Goal: Download file/media

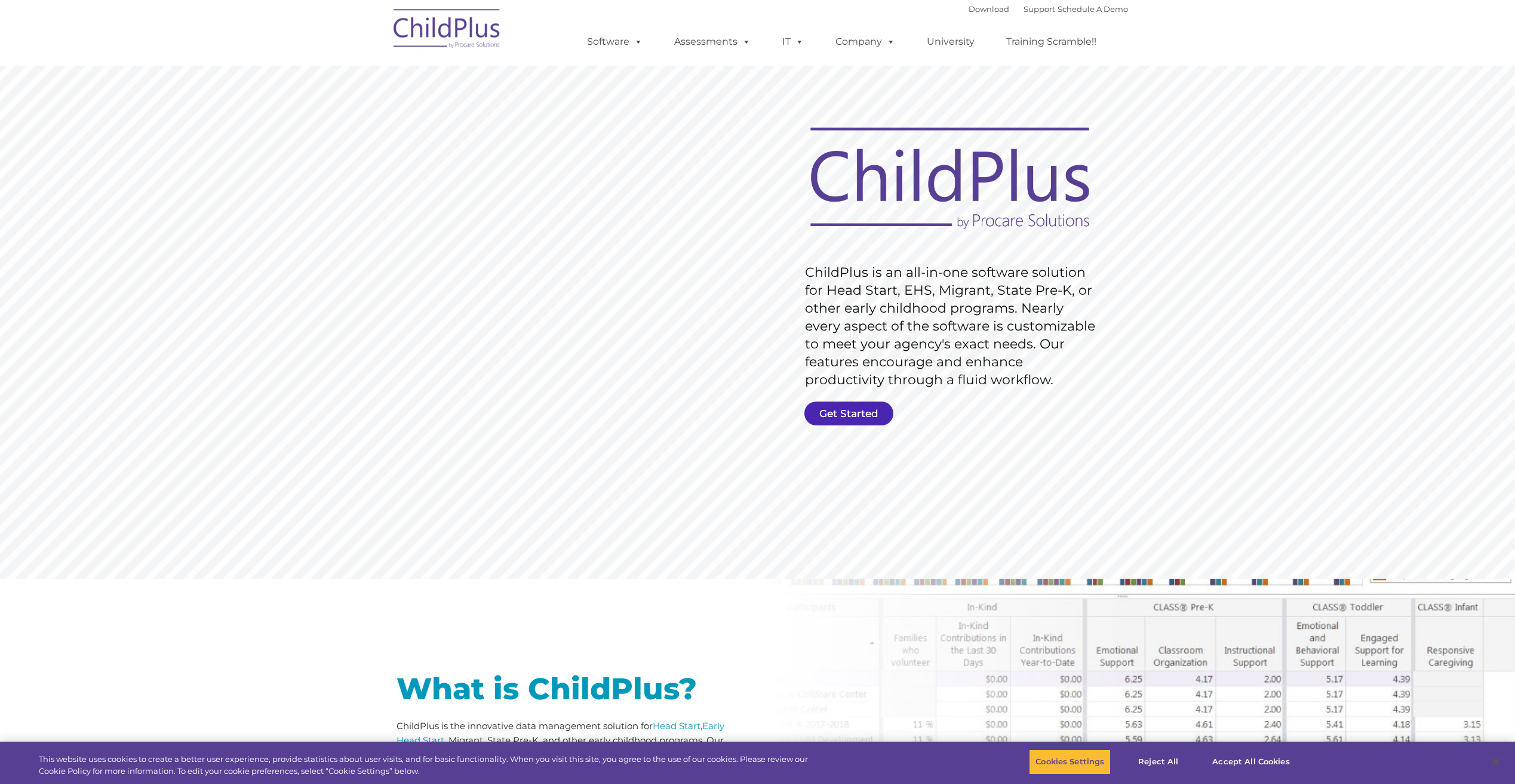
click at [860, 408] on link "Get Started" at bounding box center [848, 414] width 89 height 24
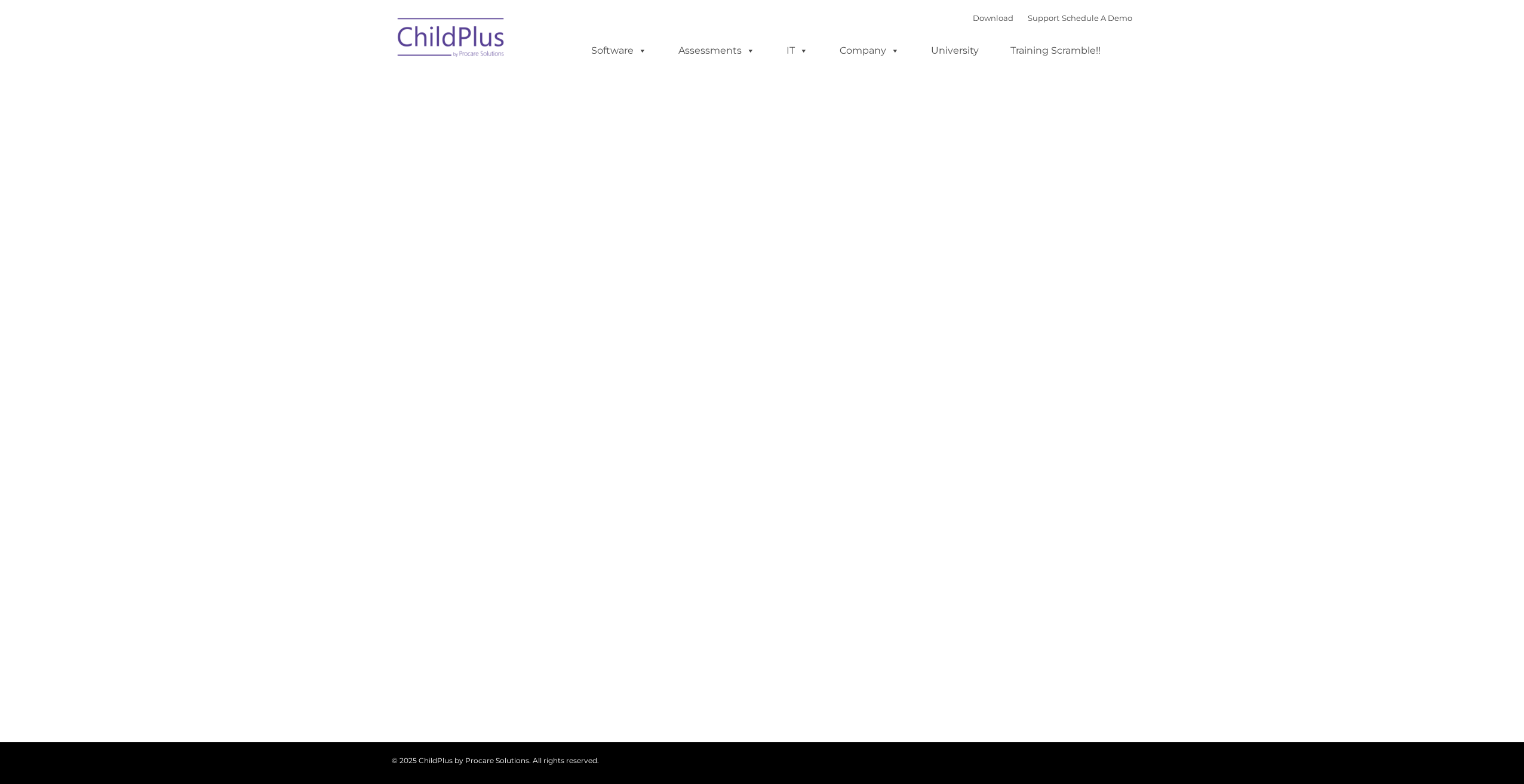
type input ""
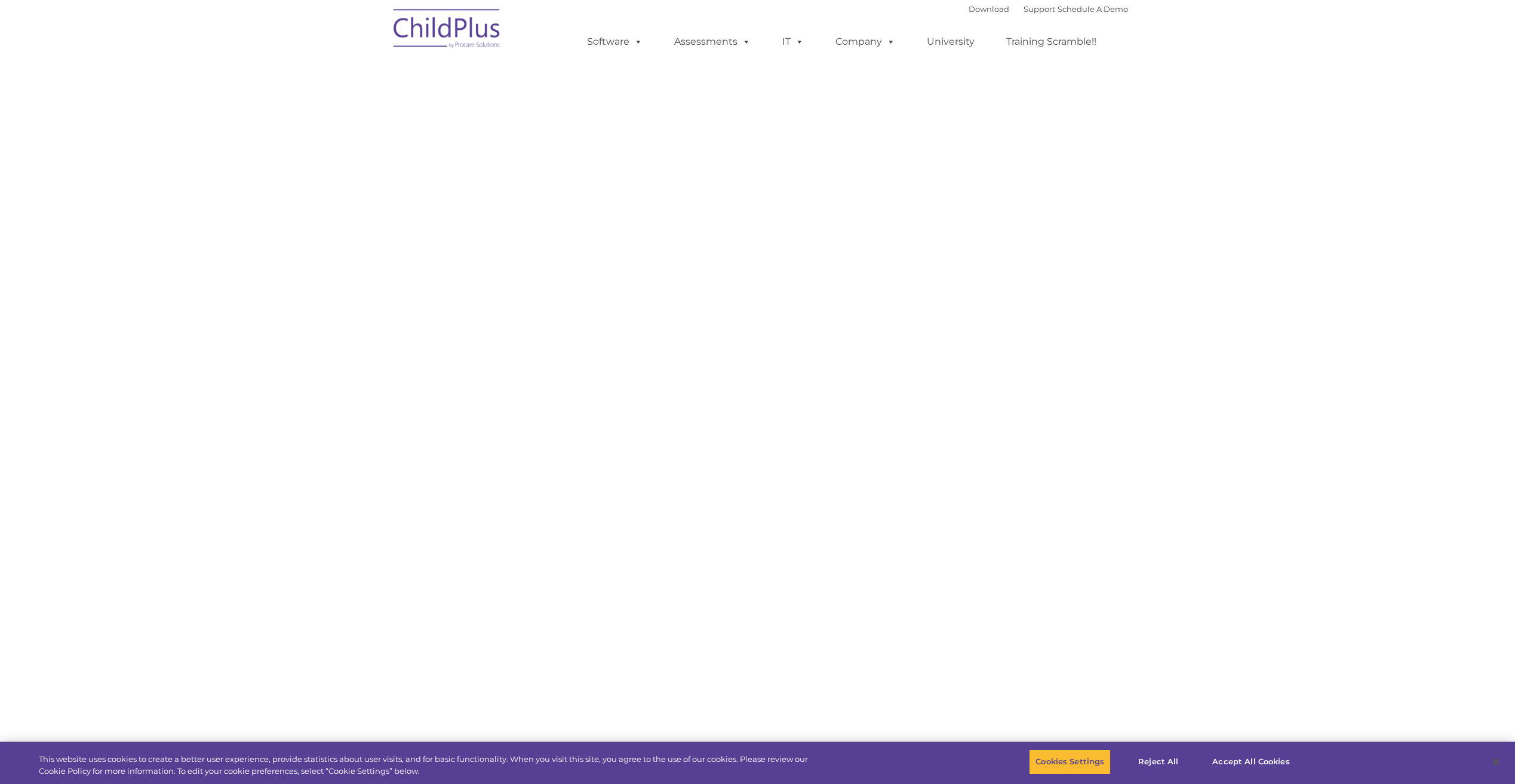
select select "MEDIUM"
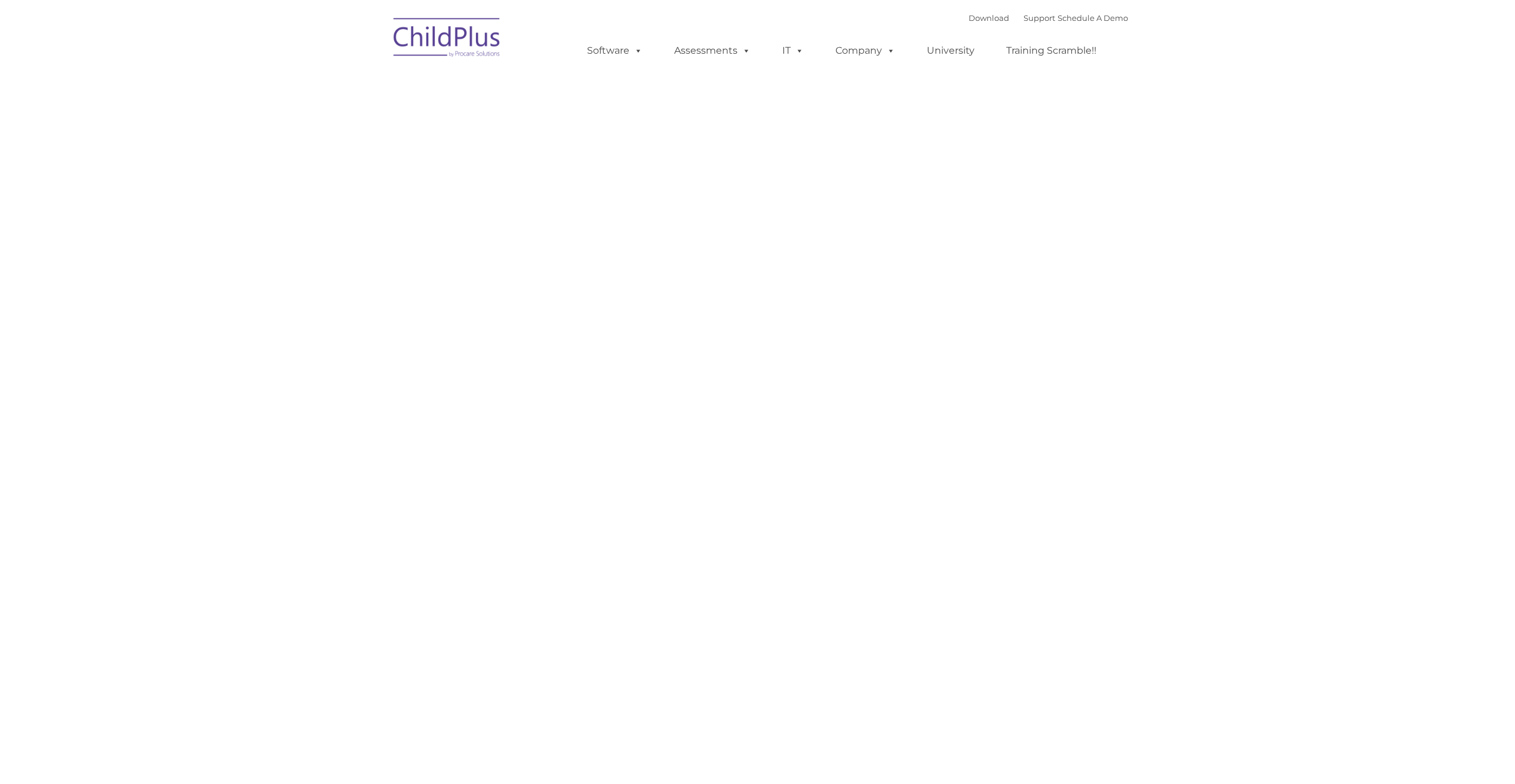
type input ""
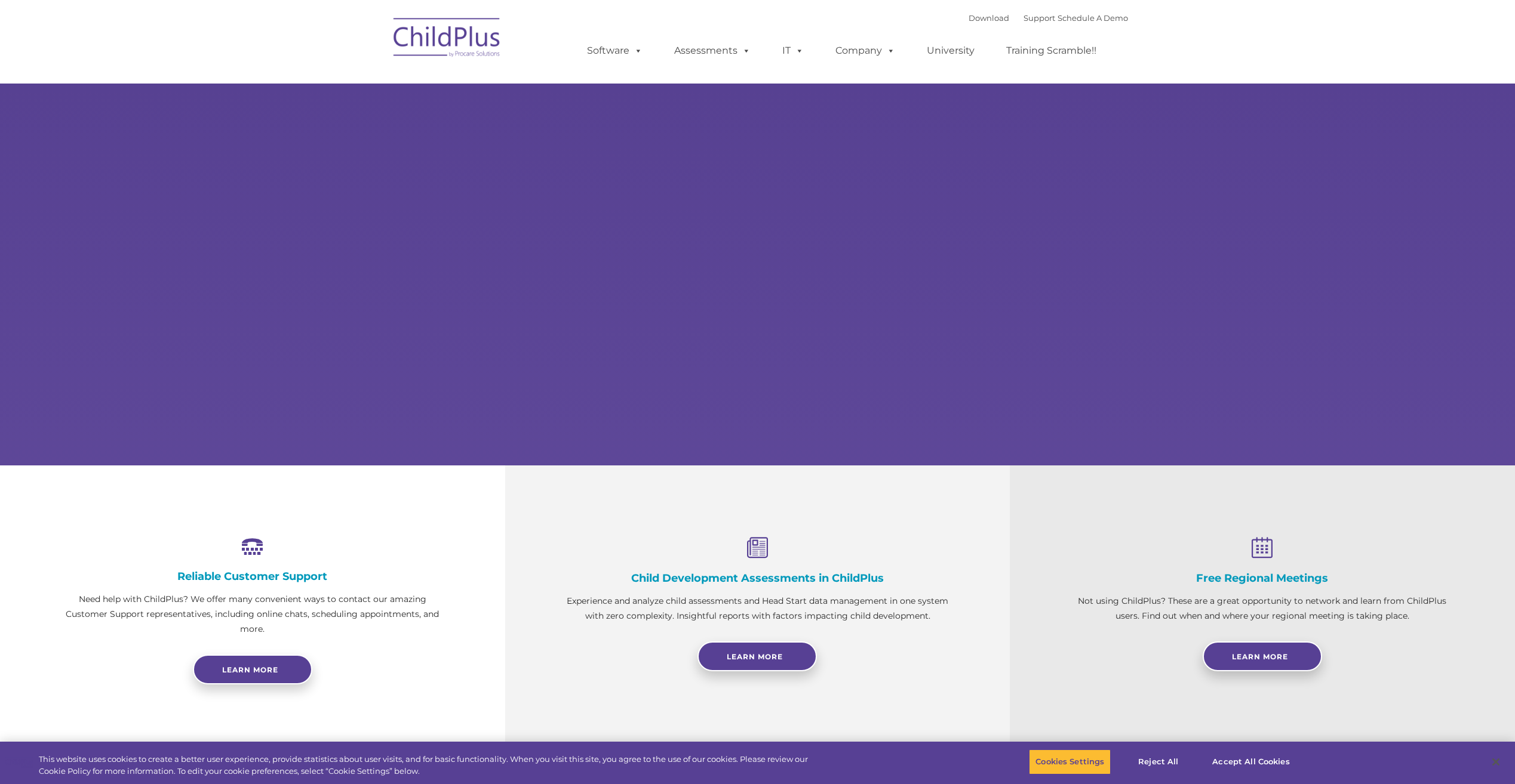
select select "MEDIUM"
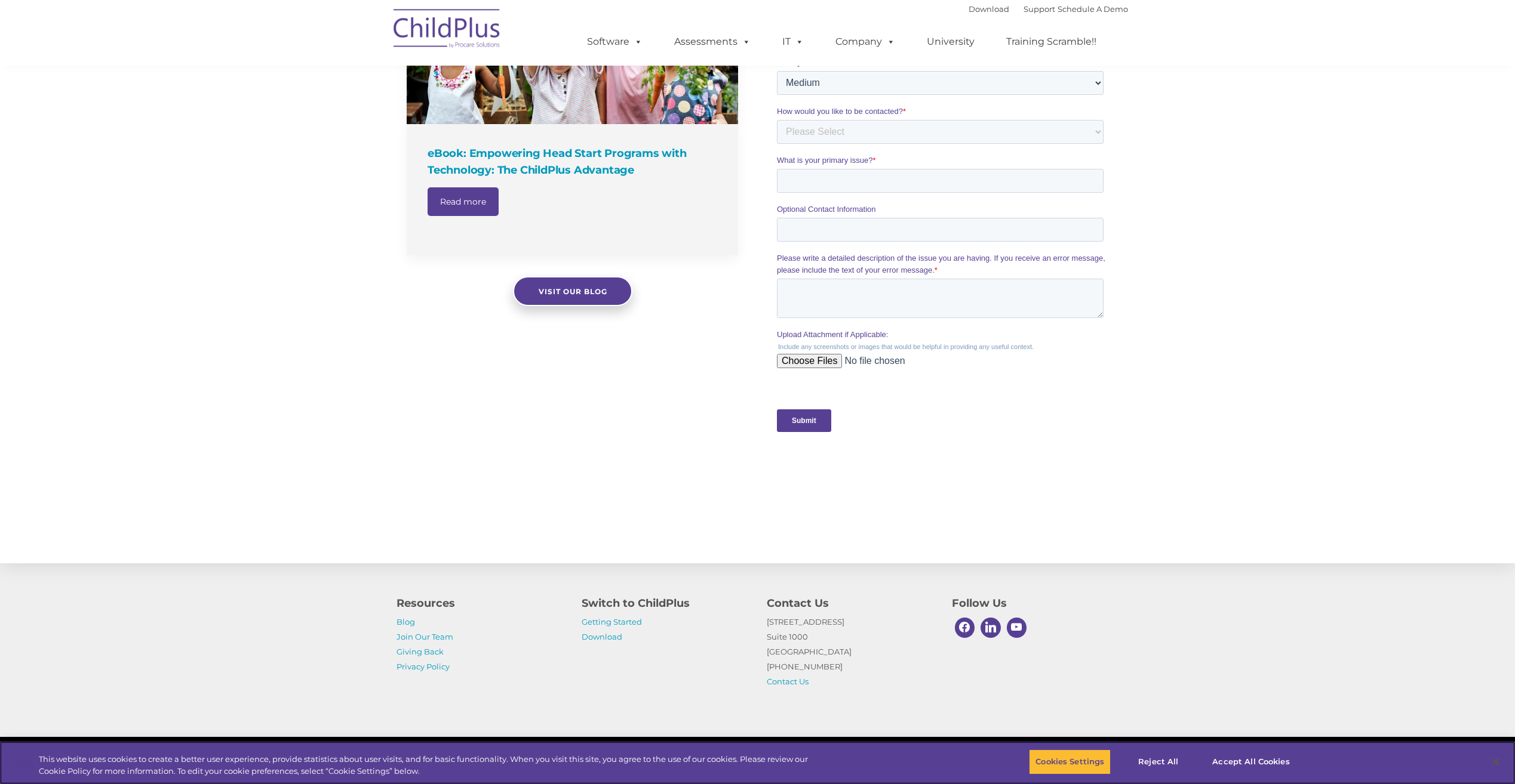
scroll to position [896, 0]
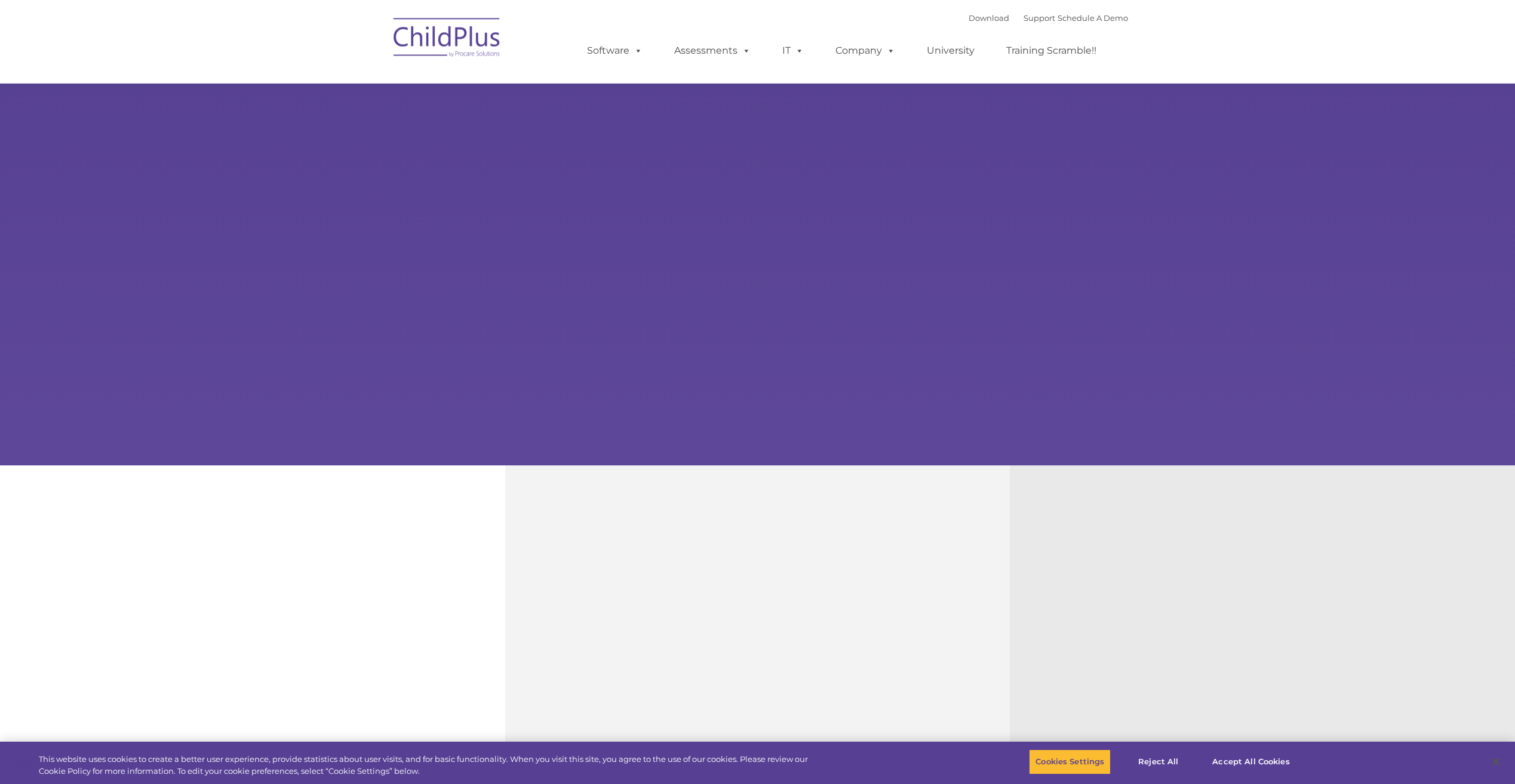
type input ""
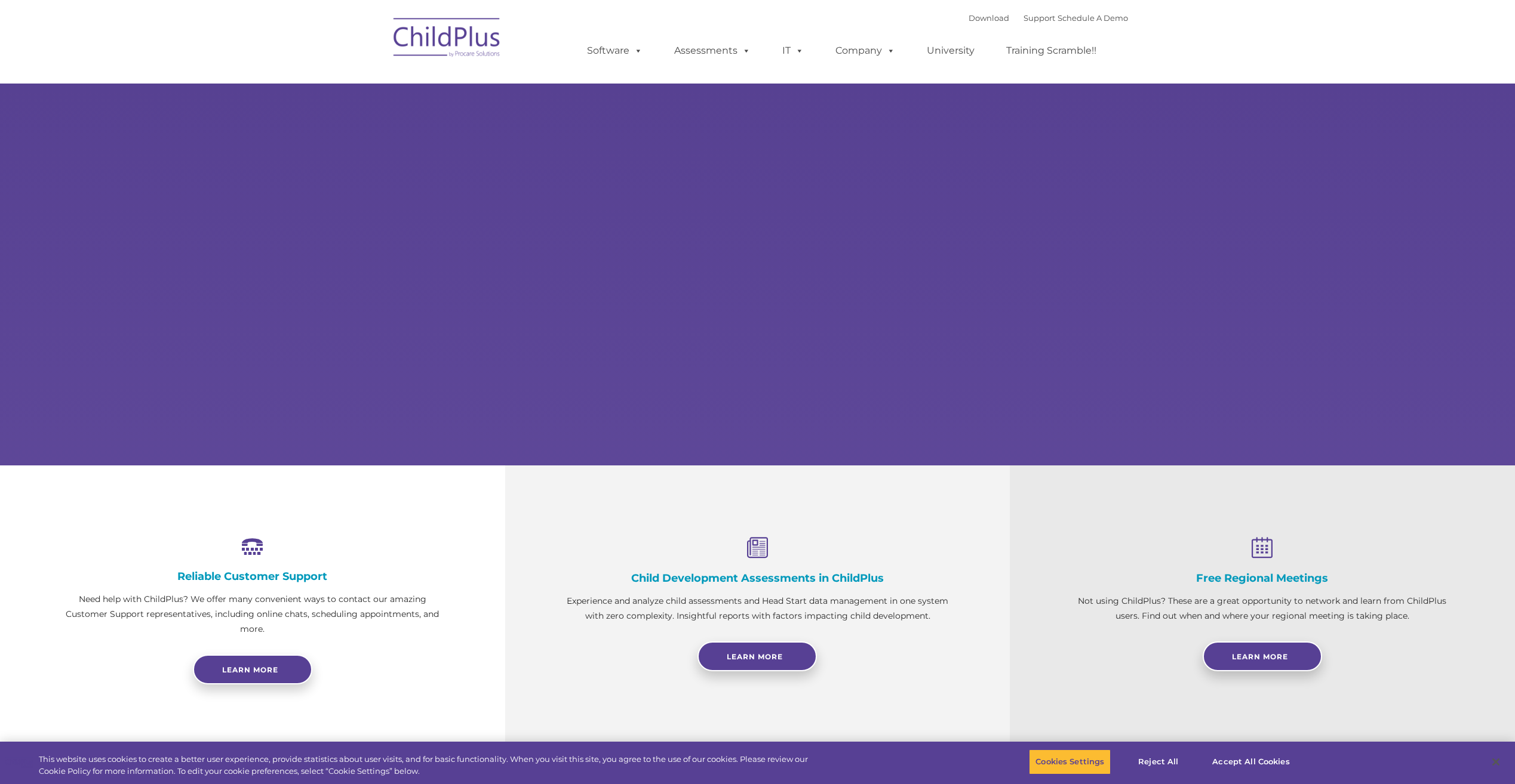
select select "MEDIUM"
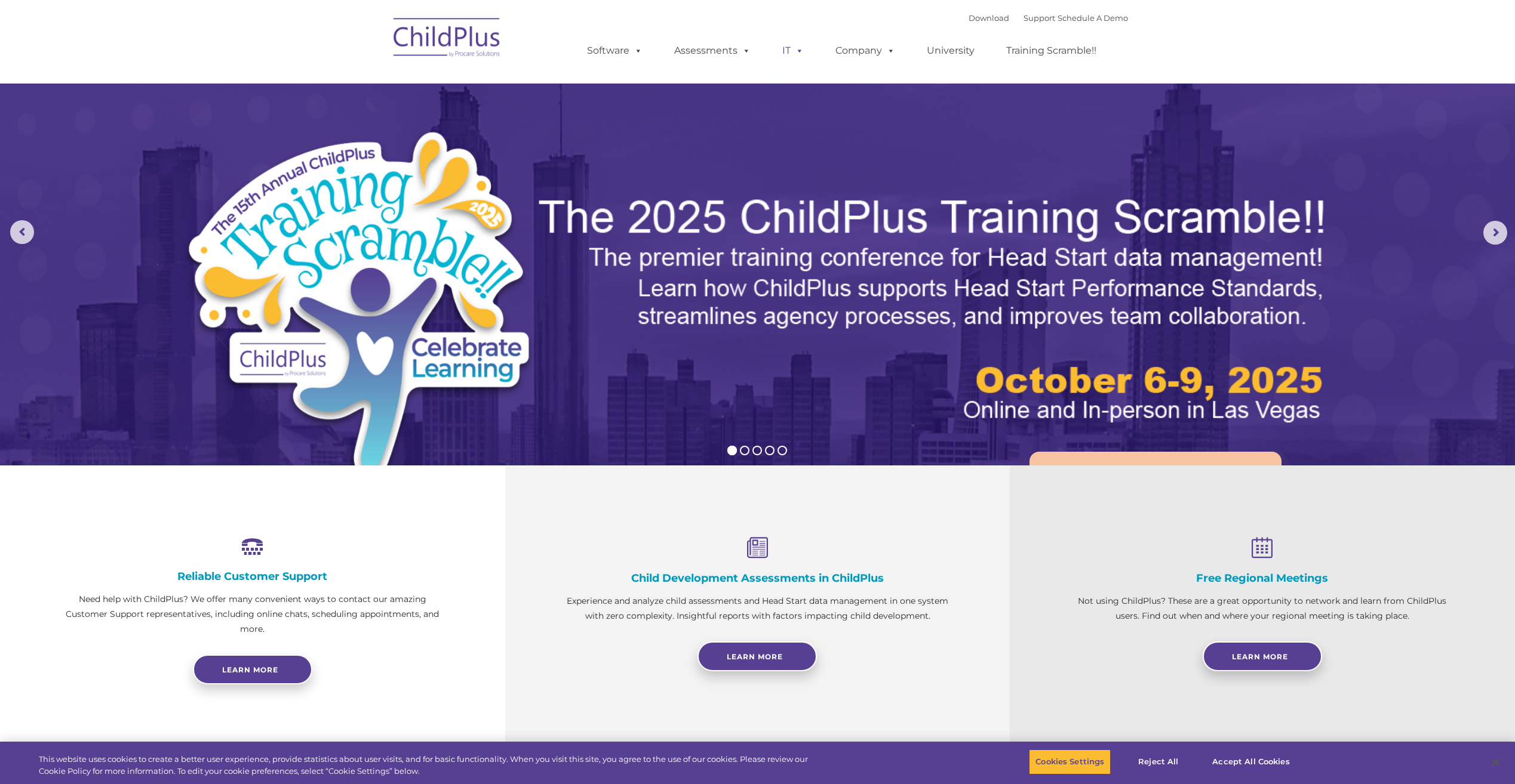
click at [797, 48] on span at bounding box center [796, 50] width 13 height 11
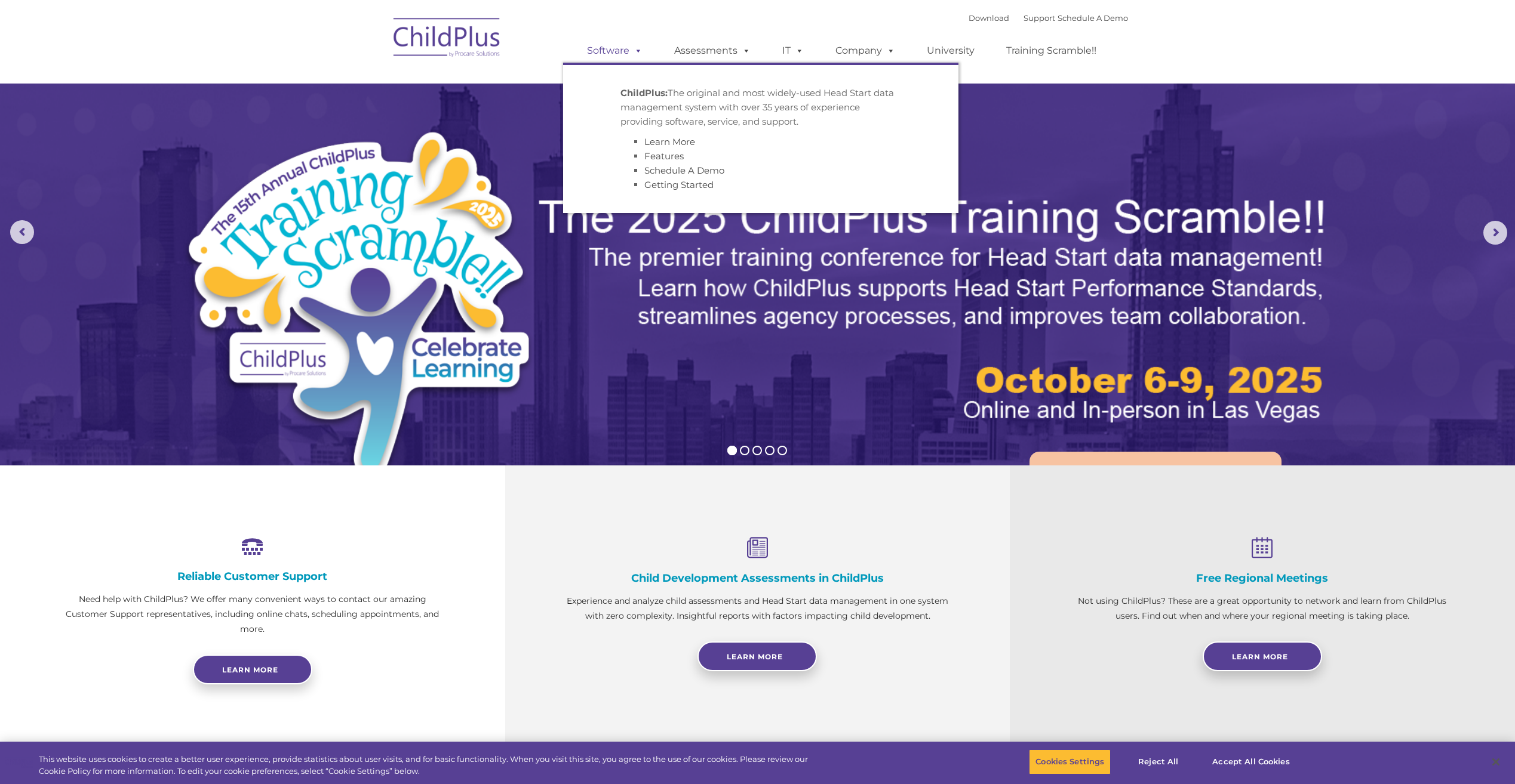
click at [637, 51] on span at bounding box center [636, 50] width 13 height 11
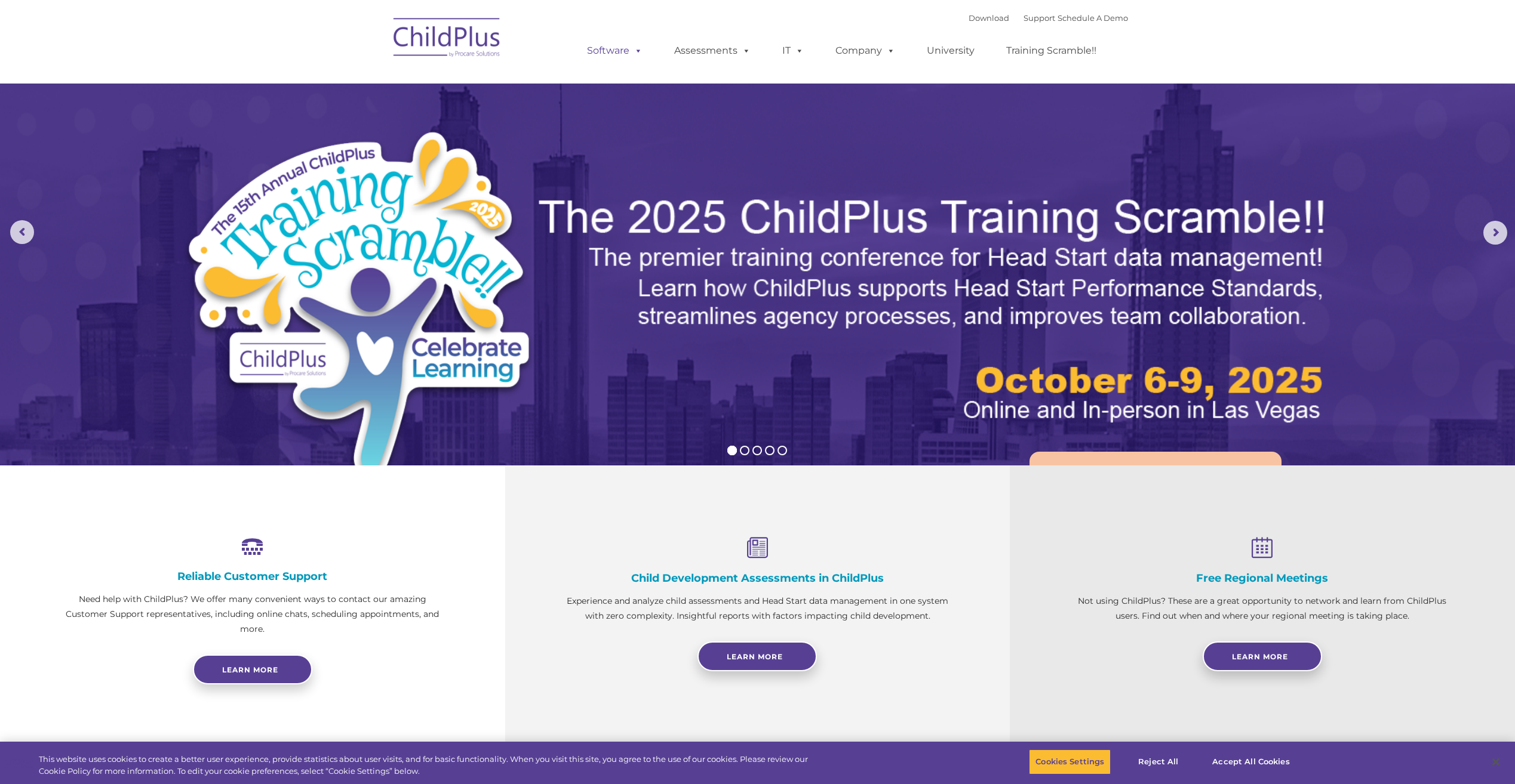
click at [637, 51] on span at bounding box center [636, 50] width 13 height 11
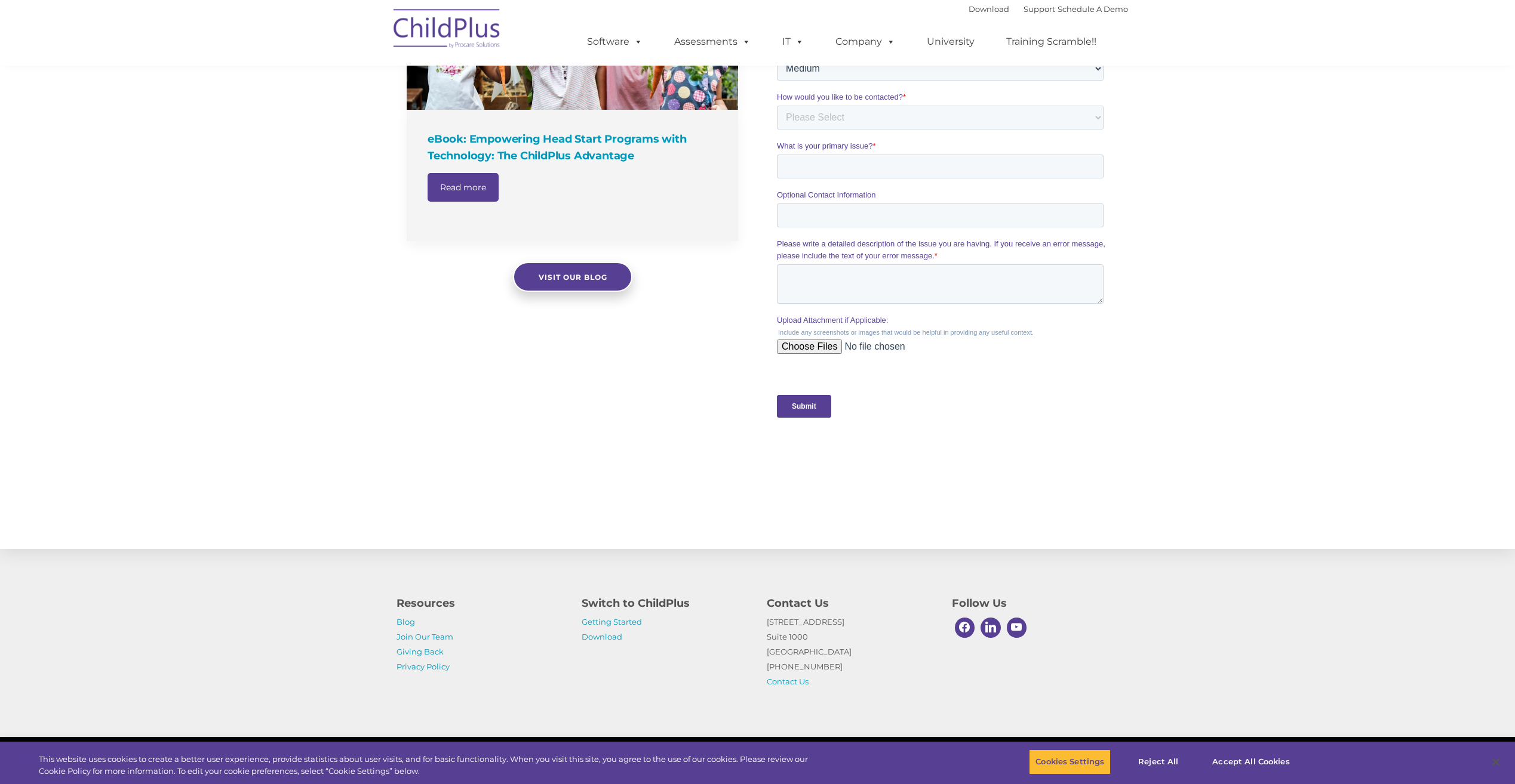
scroll to position [929, 0]
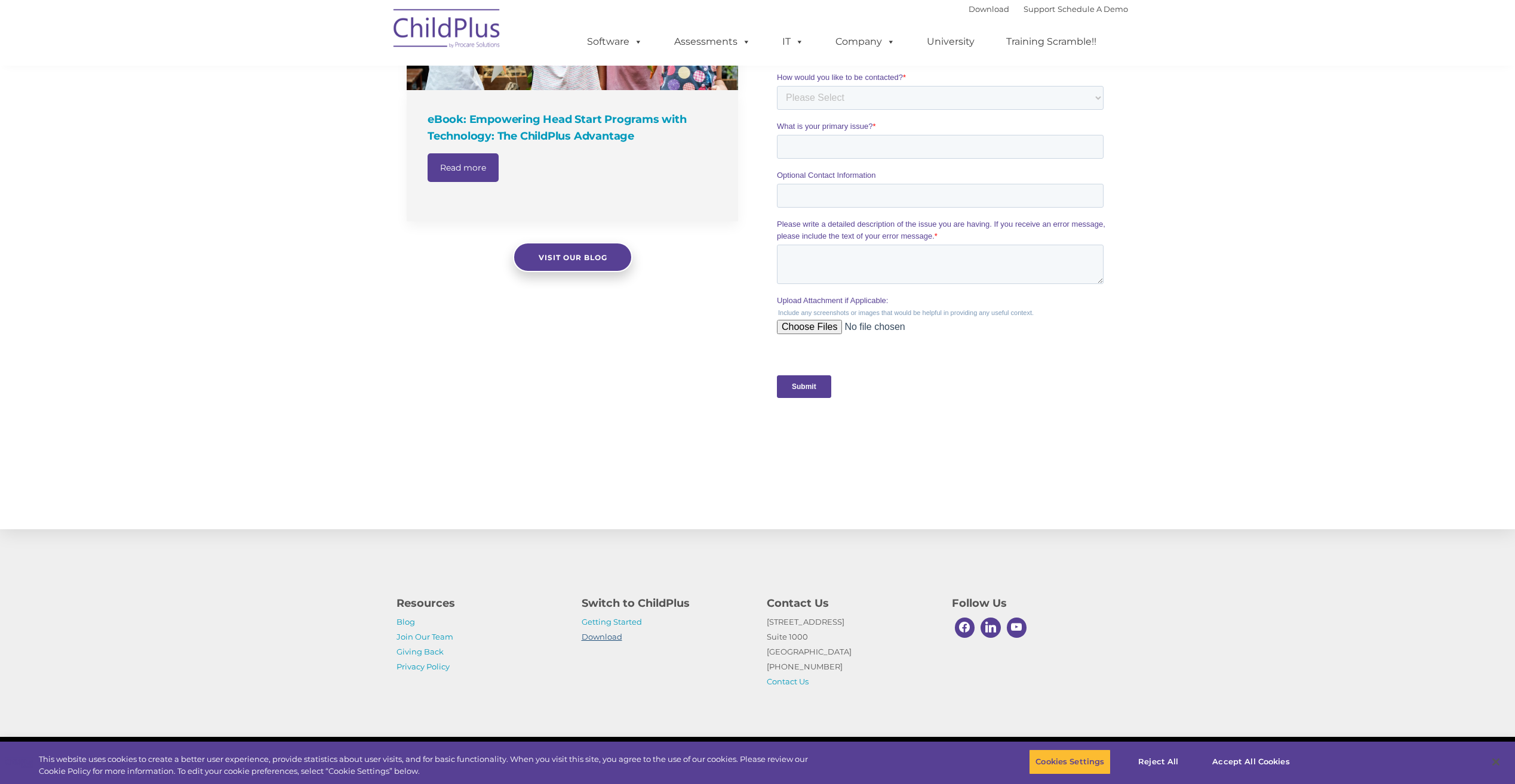
click at [606, 636] on link "Download" at bounding box center [602, 637] width 41 height 10
